Goal: Task Accomplishment & Management: Complete application form

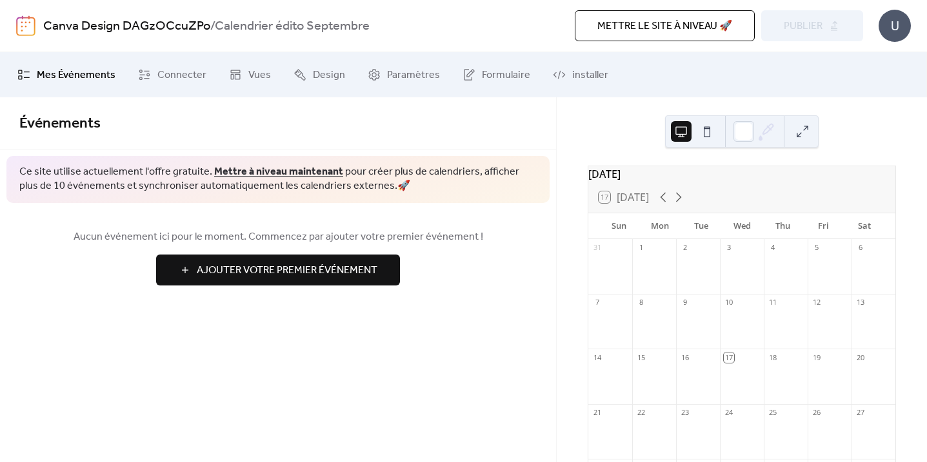
click at [702, 273] on div at bounding box center [698, 273] width 44 height 33
click at [346, 272] on span "Ajouter Votre Premier Événement" at bounding box center [287, 270] width 181 height 15
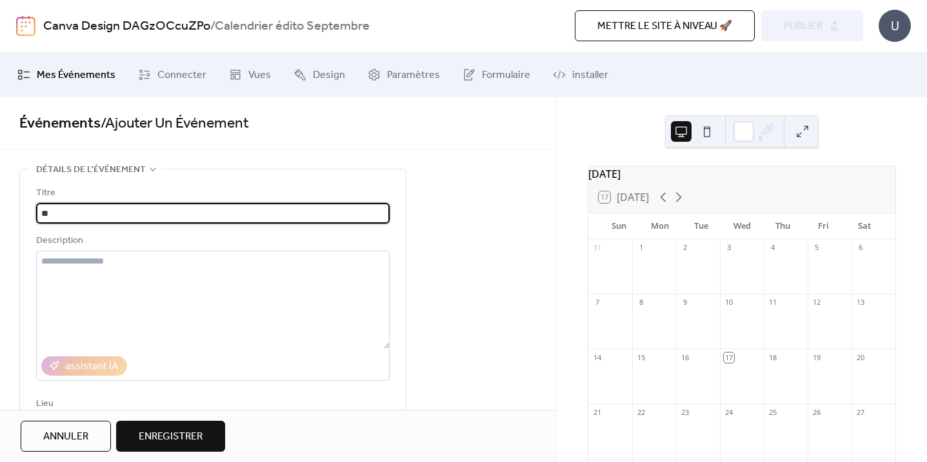
type input "*"
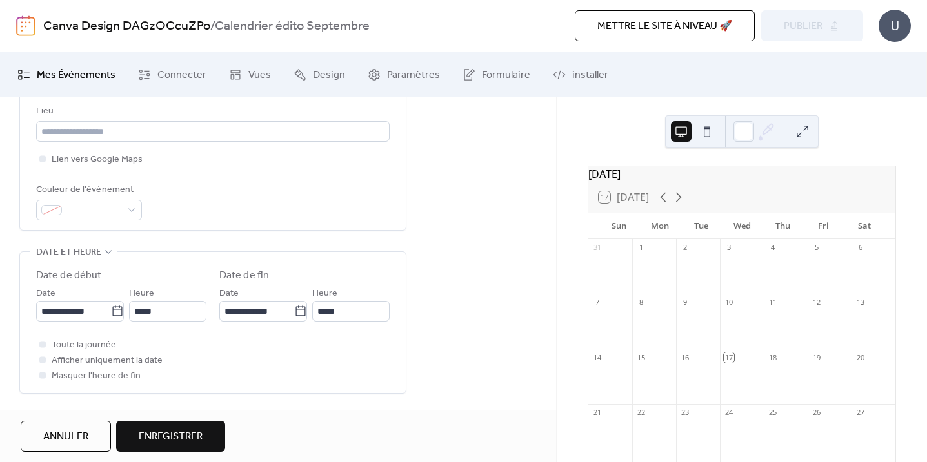
scroll to position [323, 0]
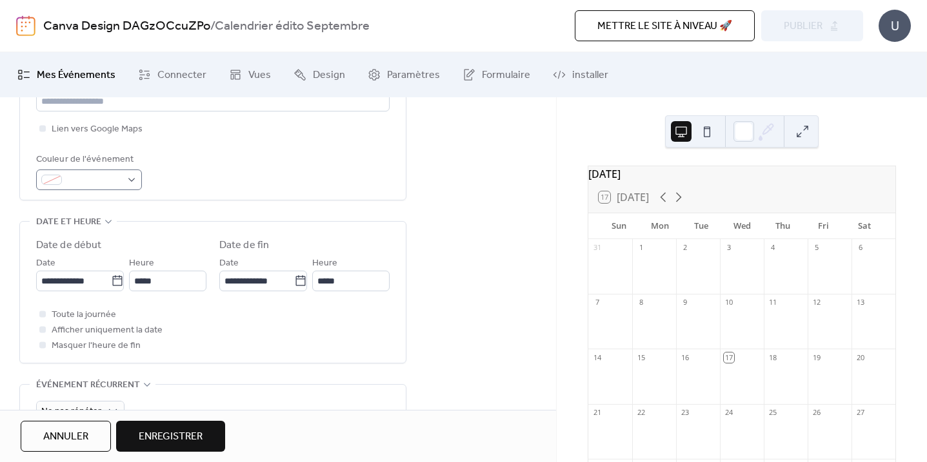
type input "**********"
click at [130, 187] on div at bounding box center [89, 180] width 106 height 21
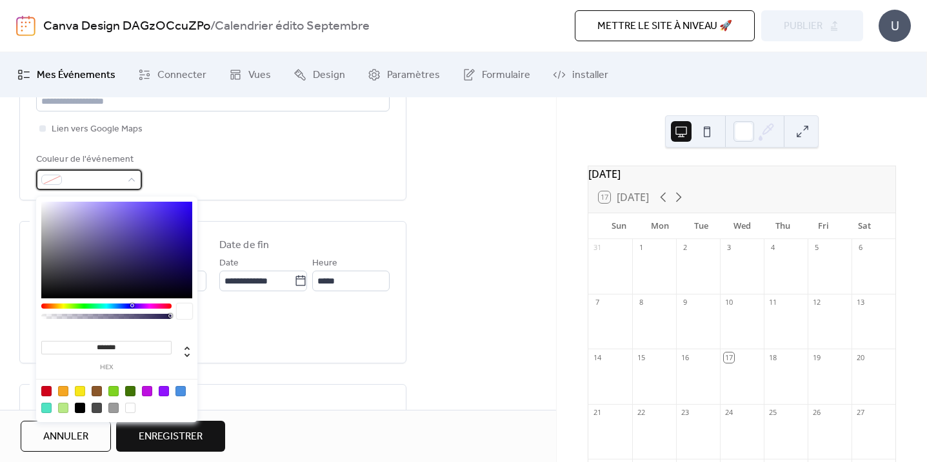
scroll to position [0, 0]
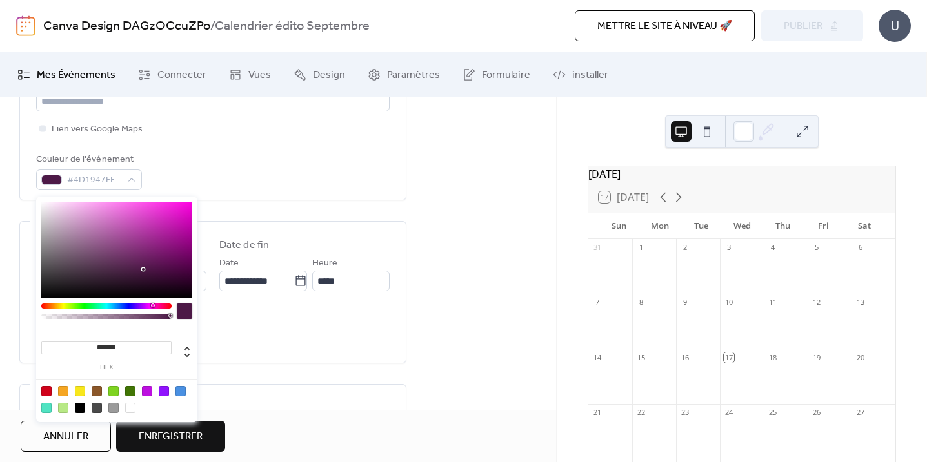
drag, startPoint x: 132, startPoint y: 305, endPoint x: 152, endPoint y: 308, distance: 20.8
click at [152, 308] on div at bounding box center [106, 306] width 130 height 5
type input "*******"
drag, startPoint x: 103, startPoint y: 217, endPoint x: 72, endPoint y: 202, distance: 33.7
click at [72, 202] on div at bounding box center [116, 250] width 151 height 97
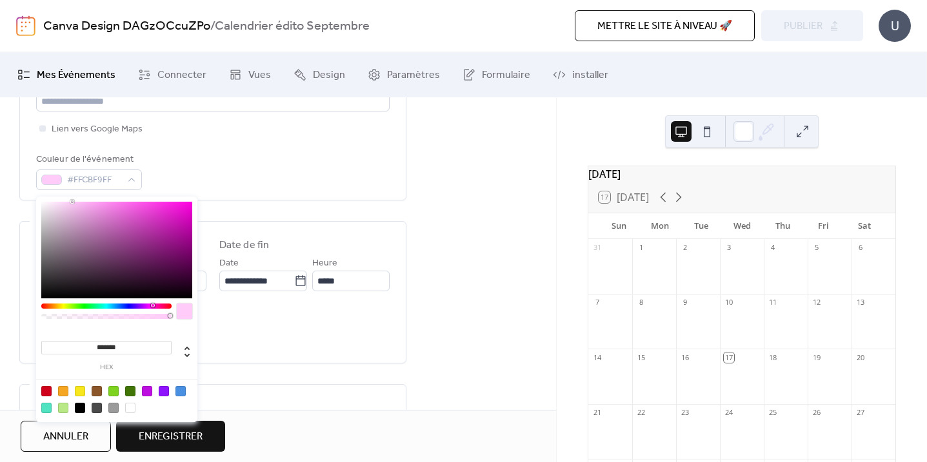
click at [277, 345] on div "Toute la journée Afficher uniquement la date Masquer l'heure de fin" at bounding box center [212, 330] width 353 height 46
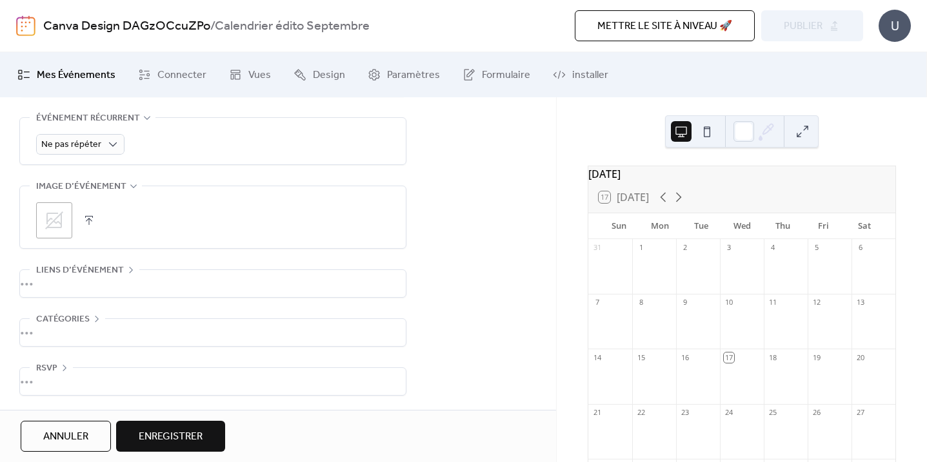
scroll to position [596, 0]
click at [181, 429] on span "Enregistrer" at bounding box center [171, 436] width 64 height 15
